Goal: Task Accomplishment & Management: Manage account settings

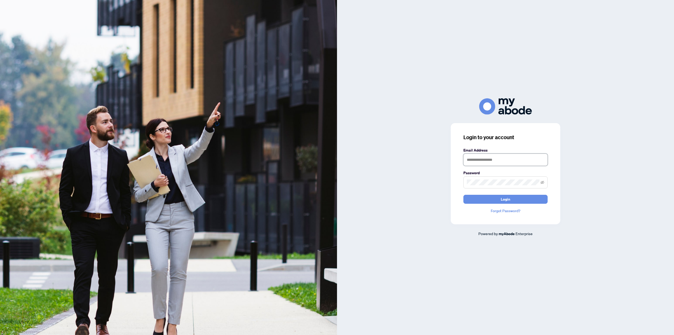
click at [485, 160] on input "text" at bounding box center [505, 159] width 84 height 12
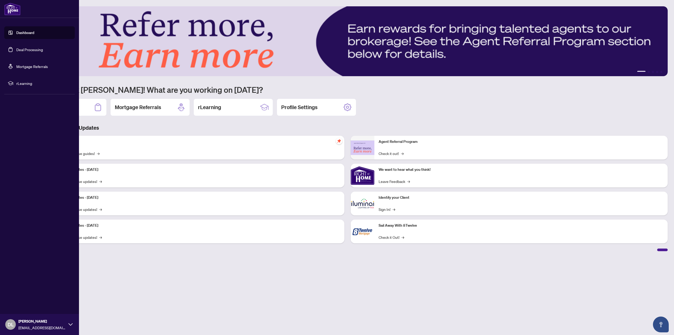
click at [16, 51] on link "Deal Processing" at bounding box center [29, 49] width 27 height 5
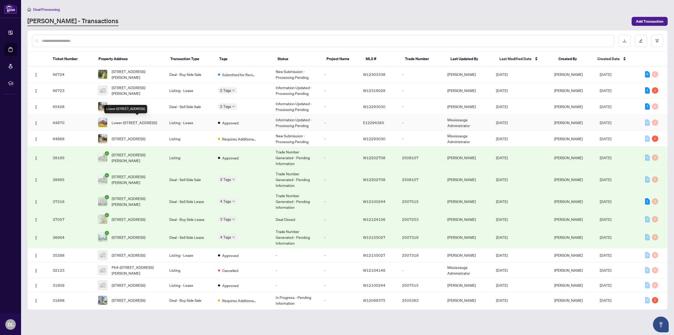
click at [143, 122] on span "Lower-73 Darnborough Way, Toronto, Ontario M1W 2G2, Canada" at bounding box center [134, 122] width 45 height 6
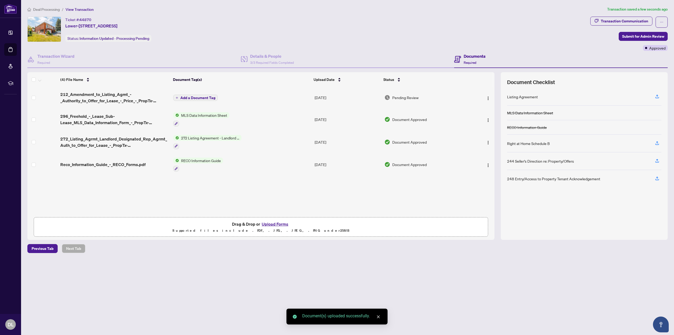
click at [212, 96] on span "Add a Document Tag" at bounding box center [197, 98] width 35 height 4
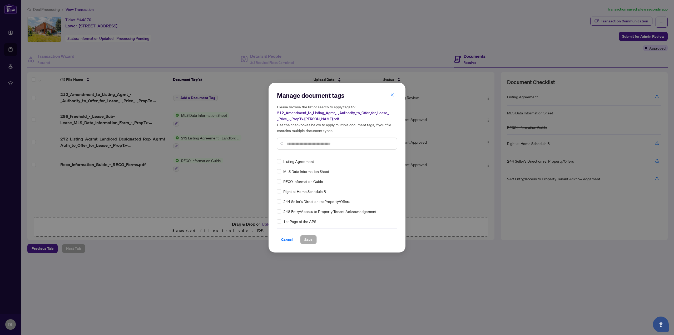
click at [316, 144] on input "text" at bounding box center [340, 144] width 106 height 6
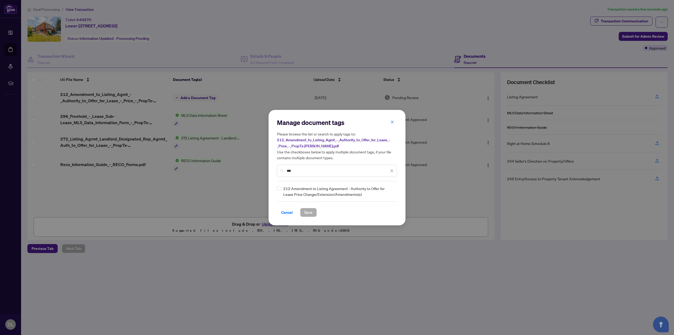
type input "***"
click at [305, 209] on span "Save" at bounding box center [308, 212] width 8 height 8
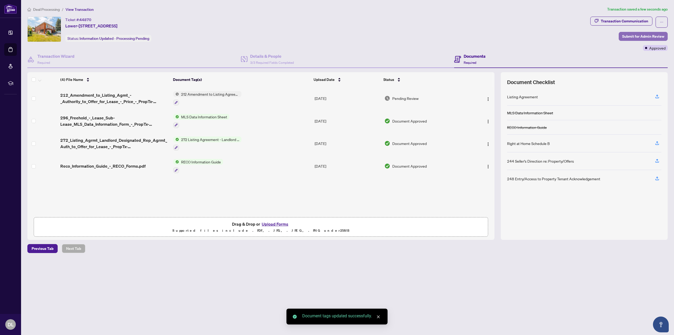
click at [632, 34] on span "Submit for Admin Review" at bounding box center [643, 36] width 42 height 8
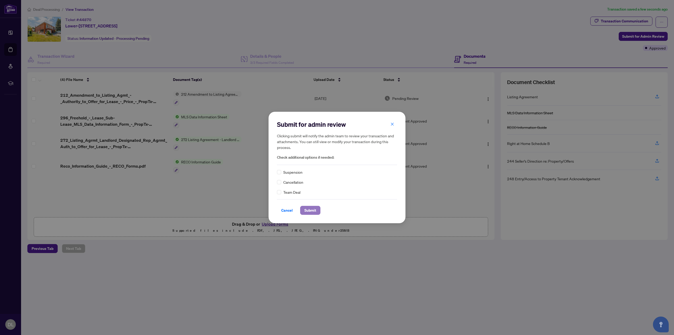
click at [308, 212] on span "Submit" at bounding box center [310, 210] width 12 height 8
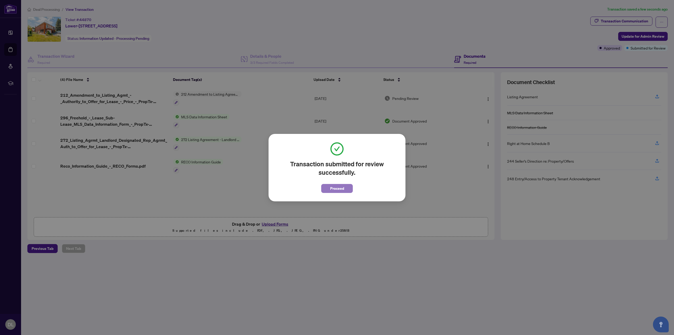
click at [340, 184] on button "Proceed" at bounding box center [337, 188] width 32 height 9
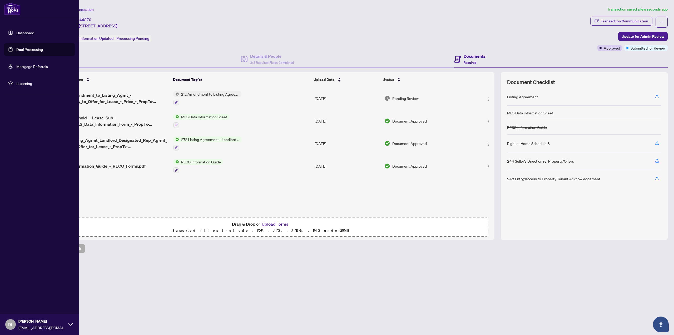
click at [23, 49] on link "Deal Processing" at bounding box center [29, 49] width 27 height 5
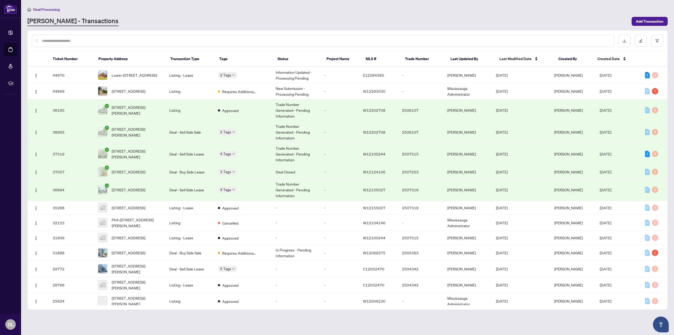
scroll to position [53, 0]
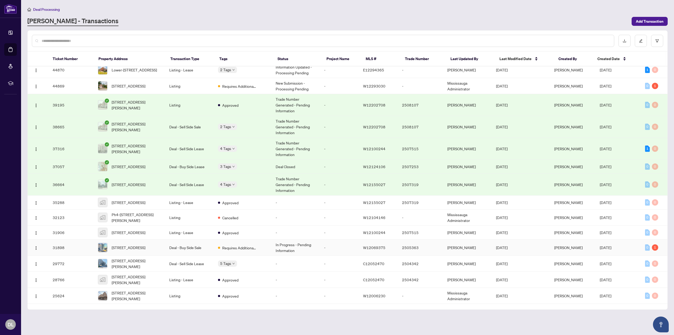
click at [264, 255] on td "Requires Additional Docs" at bounding box center [243, 247] width 58 height 16
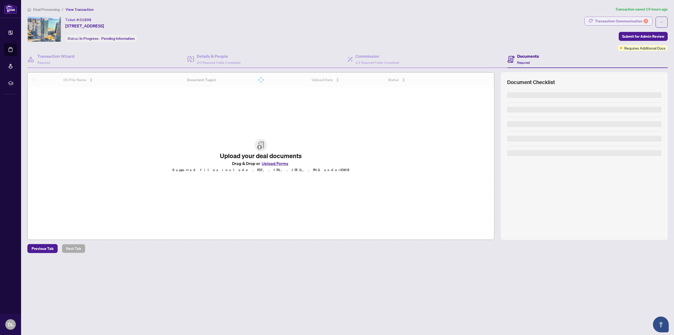
click at [631, 22] on div "Transaction Communication 1" at bounding box center [621, 21] width 53 height 8
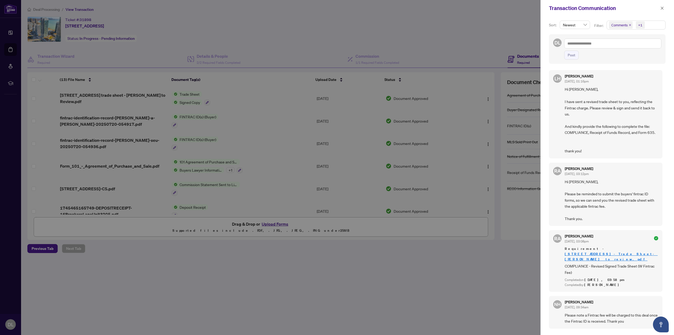
click at [399, 251] on div at bounding box center [337, 167] width 674 height 335
click at [217, 307] on div at bounding box center [337, 167] width 674 height 335
click at [661, 8] on icon "close" at bounding box center [662, 8] width 4 height 4
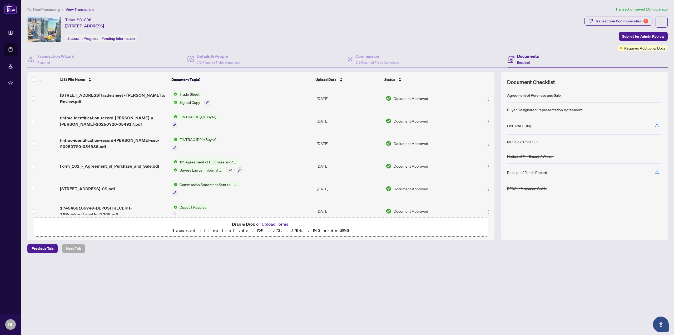
click at [282, 223] on button "Upload Forms" at bounding box center [275, 223] width 30 height 7
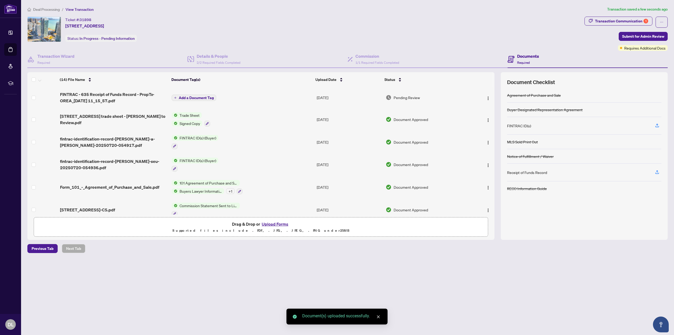
click at [278, 223] on button "Upload Forms" at bounding box center [275, 223] width 30 height 7
click at [206, 98] on span "Add a Document Tag" at bounding box center [196, 98] width 35 height 4
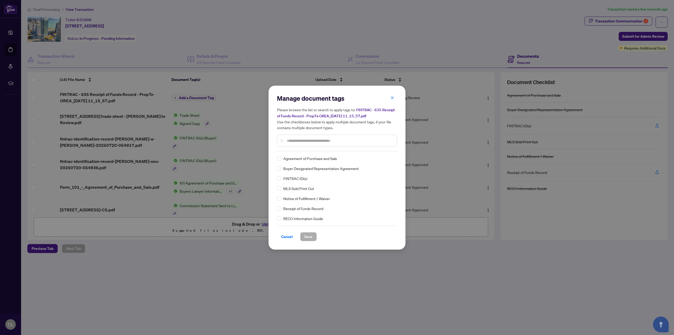
click at [340, 142] on input "text" at bounding box center [340, 141] width 106 height 6
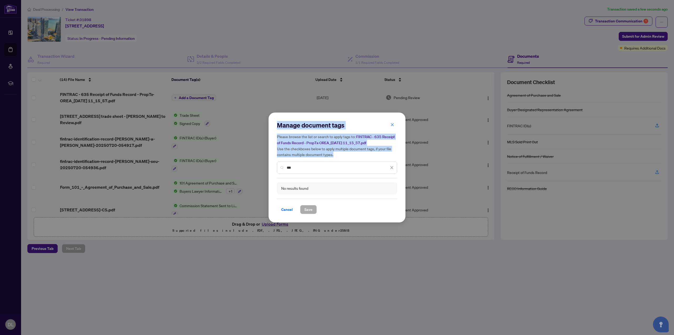
drag, startPoint x: 307, startPoint y: 168, endPoint x: 171, endPoint y: 150, distance: 137.8
click at [171, 149] on div "Manage document tags Please browse the list or search to apply tags to: FINTRAC…" at bounding box center [337, 167] width 674 height 335
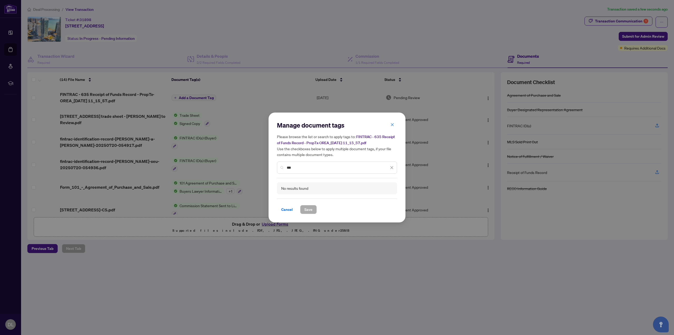
click at [344, 169] on input "***" at bounding box center [338, 168] width 102 height 6
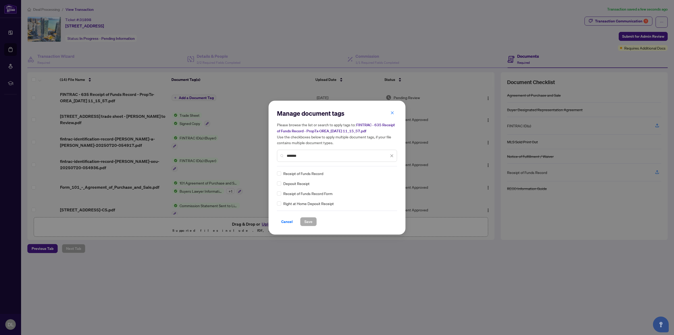
type input "*******"
click at [308, 222] on span "Save" at bounding box center [308, 221] width 8 height 8
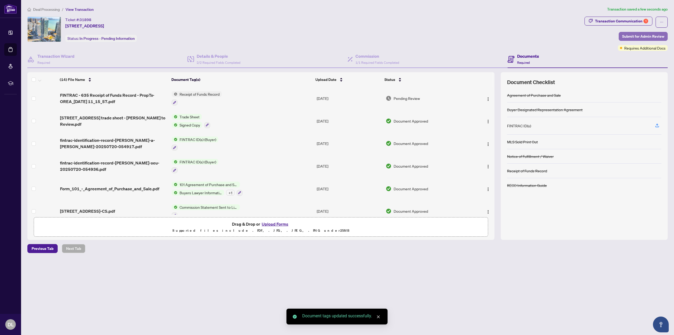
click at [648, 37] on span "Submit for Admin Review" at bounding box center [643, 36] width 42 height 8
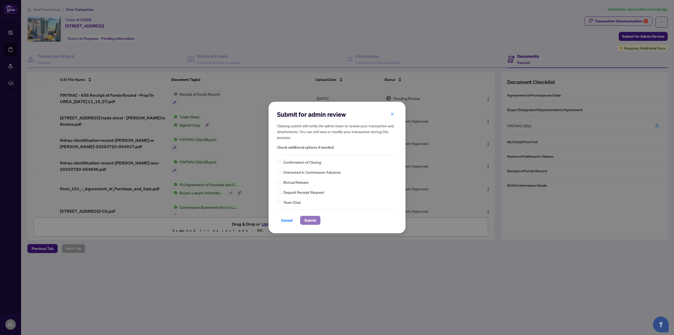
click at [308, 221] on span "Submit" at bounding box center [310, 220] width 12 height 8
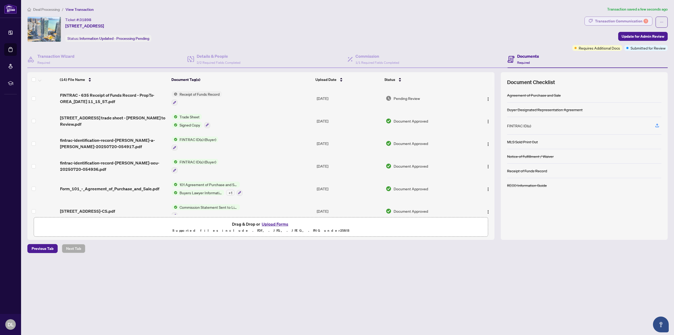
click at [613, 21] on body "Dashboard Deal Processing Mortgage Referrals rLearning DL Duncan Li duncanmhli1…" at bounding box center [337, 167] width 674 height 335
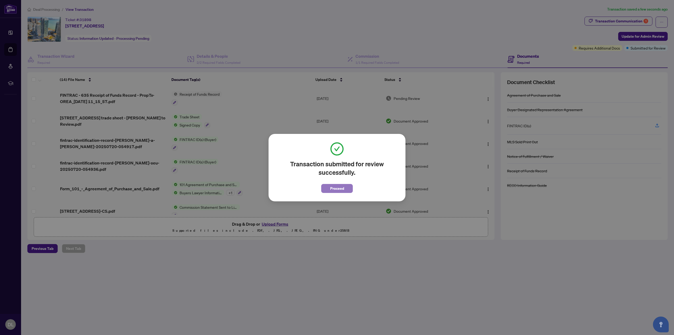
click at [340, 185] on span "Proceed" at bounding box center [337, 188] width 14 height 8
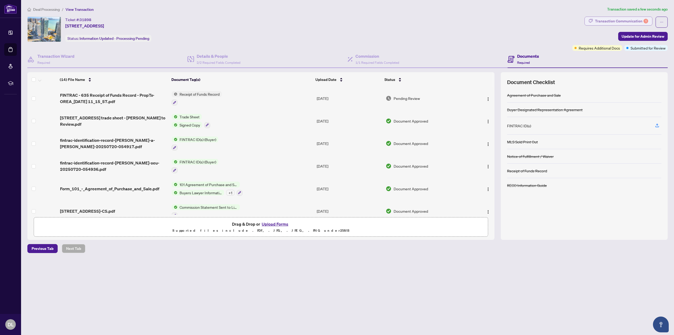
click at [611, 22] on div "Transaction Communication 1" at bounding box center [621, 21] width 53 height 8
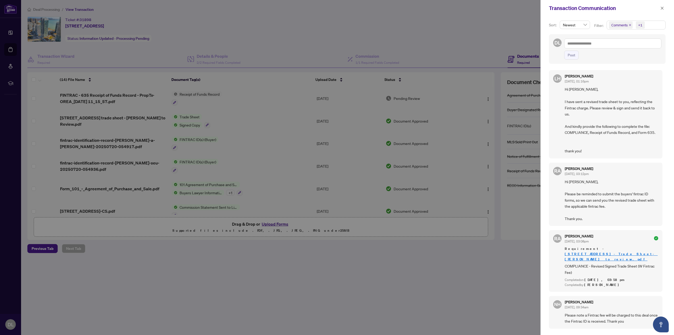
click at [587, 27] on div "Newest" at bounding box center [575, 25] width 30 height 8
click at [595, 17] on div "Sort: Newest desc asc Newest Oldest Filter: Comments +1 DL Post LH Lulu Hao Jul…" at bounding box center [606, 175] width 133 height 318
click at [629, 26] on icon "close" at bounding box center [630, 25] width 3 height 3
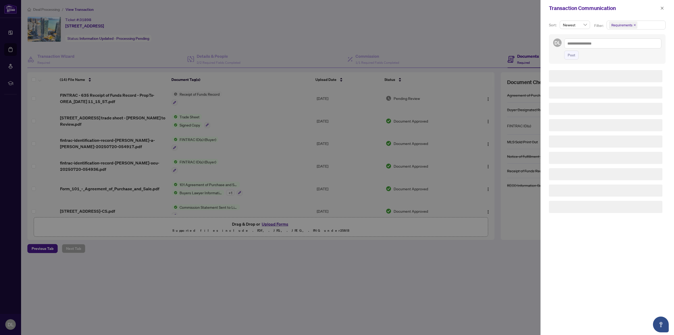
click at [634, 25] on icon "close" at bounding box center [635, 25] width 2 height 2
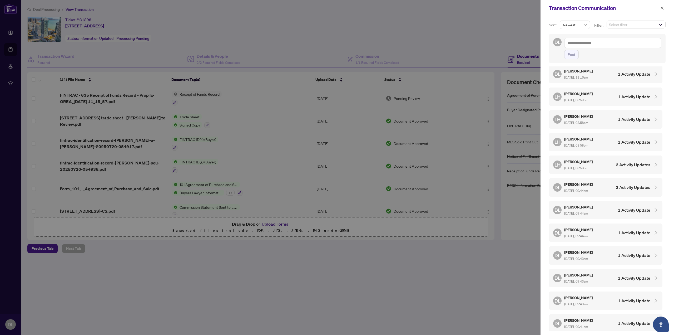
scroll to position [79, 0]
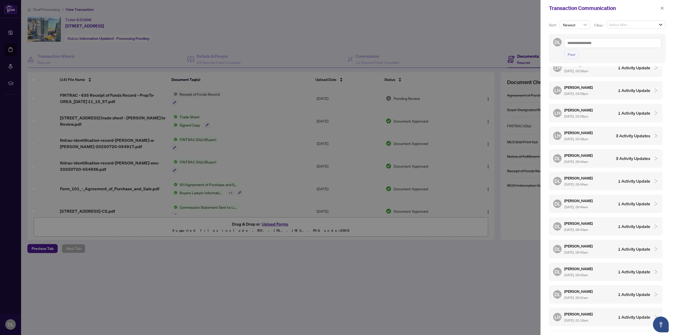
click at [623, 138] on div "LH Lulu Hao Aug/11/2025, 03:58pm 3 Activity Updates" at bounding box center [601, 135] width 97 height 12
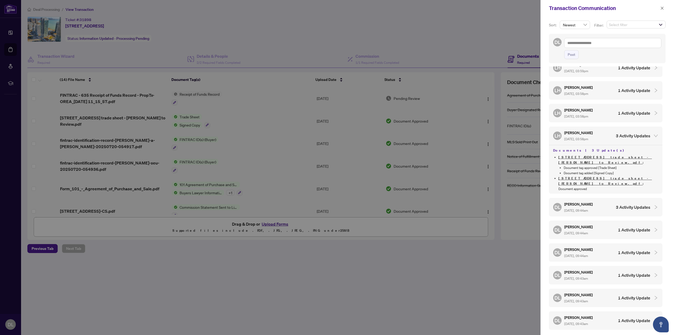
click at [623, 138] on div "LH Lulu Hao Aug/11/2025, 03:58pm 3 Activity Updates" at bounding box center [601, 135] width 97 height 12
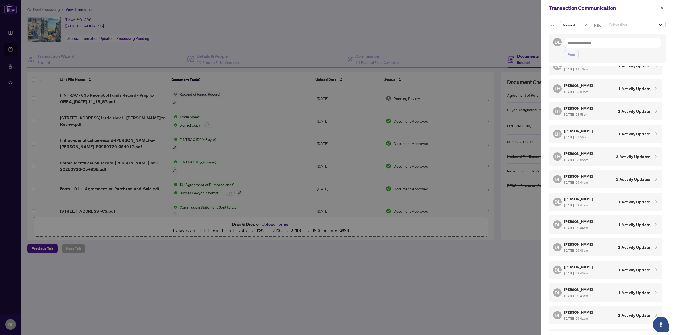
scroll to position [0, 0]
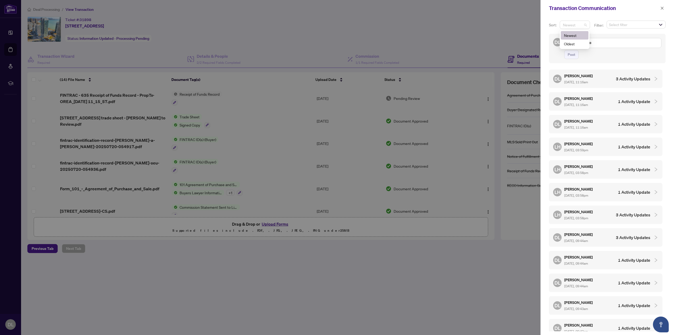
click at [584, 23] on span "Newest" at bounding box center [575, 25] width 24 height 8
click at [586, 22] on span "Newest" at bounding box center [575, 25] width 24 height 8
click at [612, 23] on span "Select filter" at bounding box center [636, 24] width 58 height 7
click at [639, 12] on div "Transaction Communication" at bounding box center [604, 8] width 110 height 8
click at [631, 147] on h4 "1 Activity Update" at bounding box center [634, 147] width 32 height 6
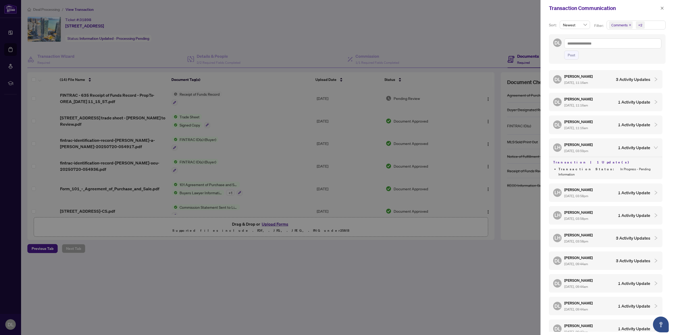
click at [631, 147] on h4 "1 Activity Update" at bounding box center [634, 147] width 32 height 6
click at [622, 168] on h4 "1 Activity Update" at bounding box center [634, 170] width 32 height 6
click at [621, 187] on div "LH Lulu Hao Aug/11/2025, 03:58pm 1 Activity Update" at bounding box center [601, 193] width 97 height 12
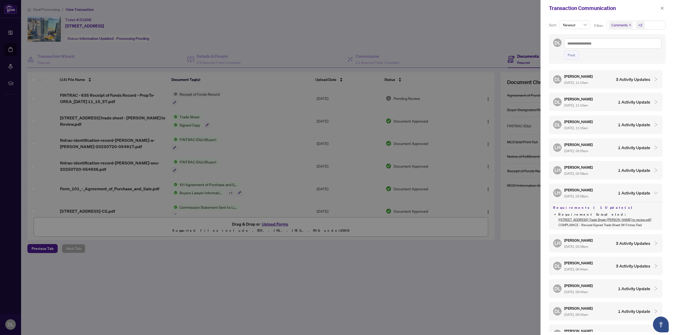
click at [626, 194] on h4 "1 Activity Update" at bounding box center [634, 193] width 32 height 6
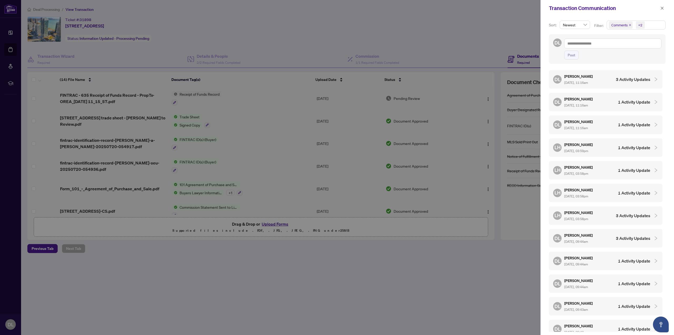
click at [630, 215] on h4 "3 Activity Updates" at bounding box center [633, 215] width 34 height 6
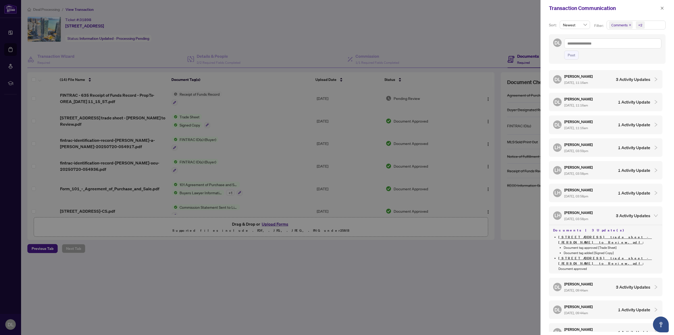
click at [630, 215] on h4 "3 Activity Updates" at bounding box center [633, 215] width 34 height 6
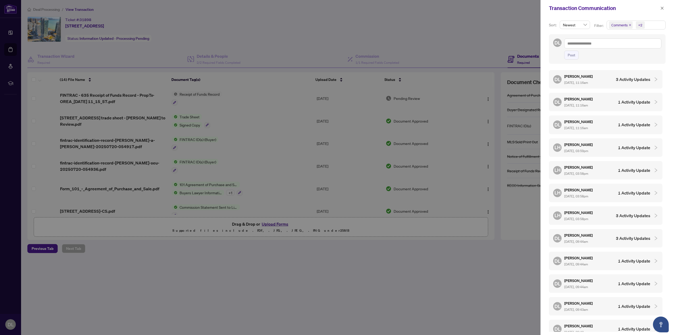
click at [467, 242] on div at bounding box center [337, 167] width 674 height 335
click at [512, 34] on div at bounding box center [337, 167] width 674 height 335
click at [658, 5] on div "Transaction Communication" at bounding box center [604, 8] width 110 height 8
click at [663, 8] on icon "close" at bounding box center [662, 8] width 3 height 3
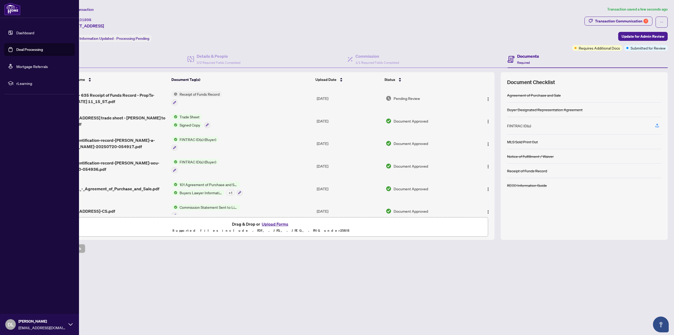
click at [16, 49] on link "Deal Processing" at bounding box center [29, 49] width 27 height 5
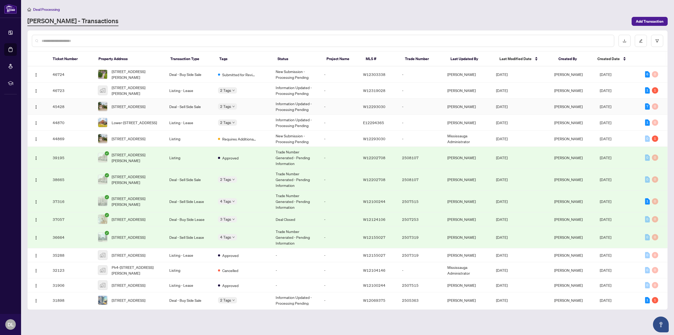
click at [255, 111] on td "2 Tags" at bounding box center [243, 106] width 58 height 16
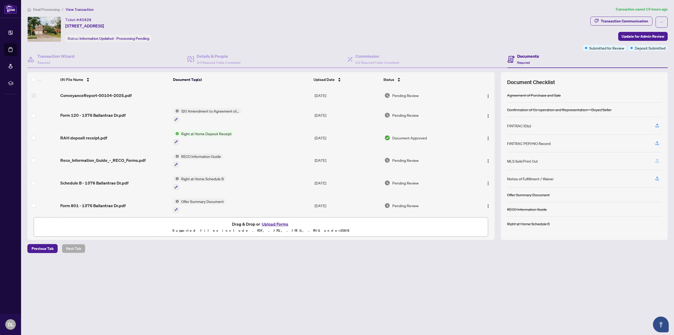
click at [656, 161] on icon "button" at bounding box center [657, 160] width 5 height 5
